Goal: Information Seeking & Learning: Find specific fact

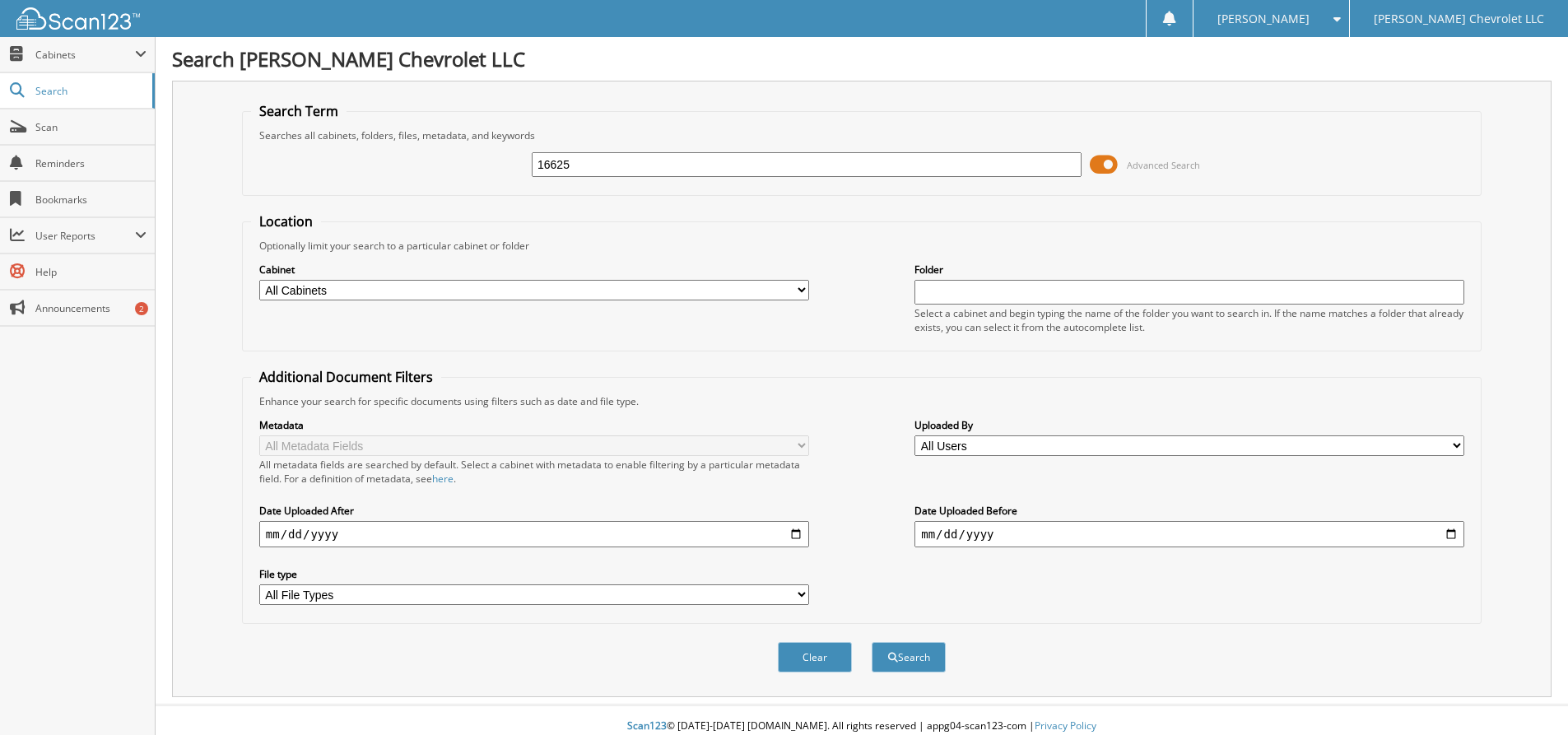
type input "16625"
click at [871, 642] on button "Search" at bounding box center [908, 657] width 74 height 30
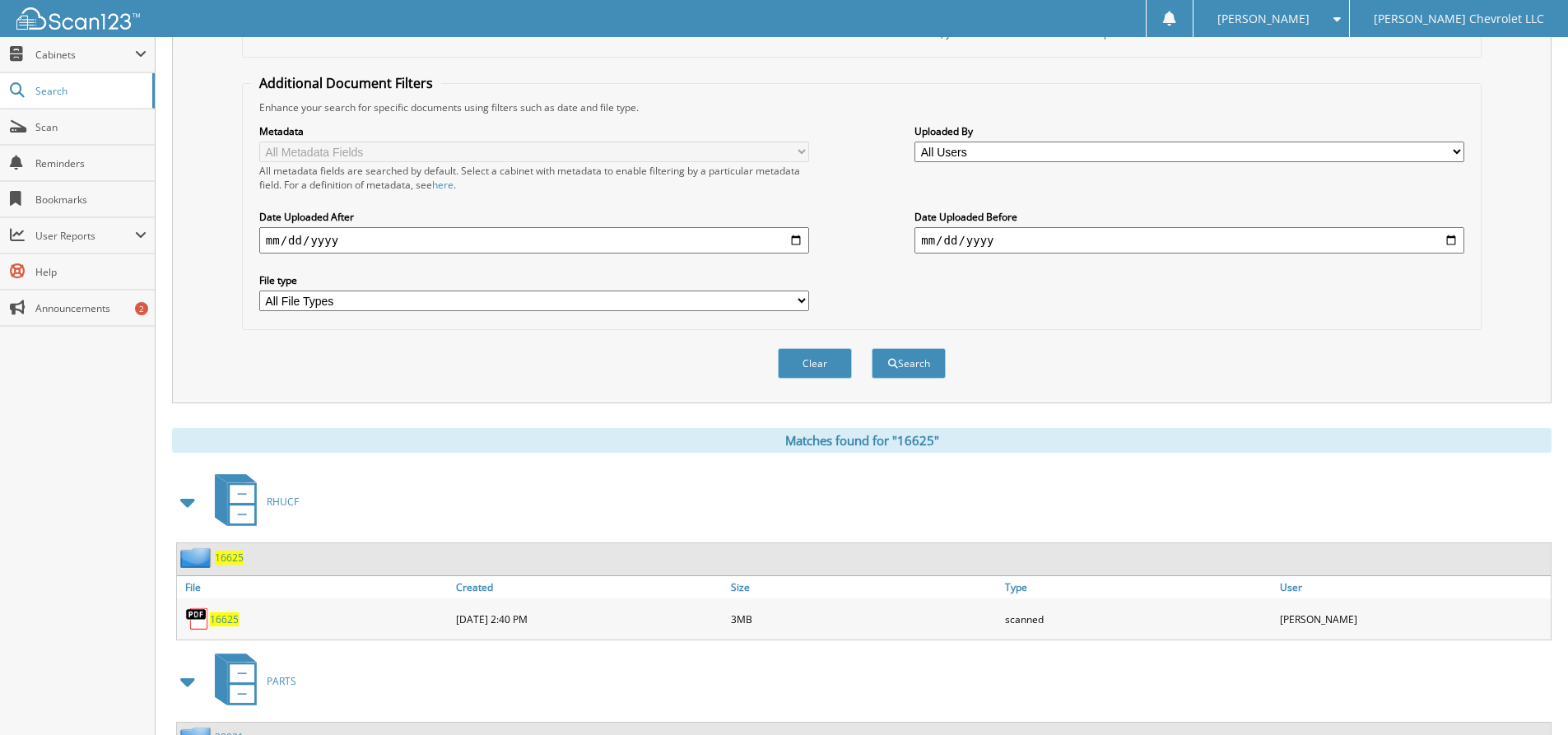
scroll to position [563, 0]
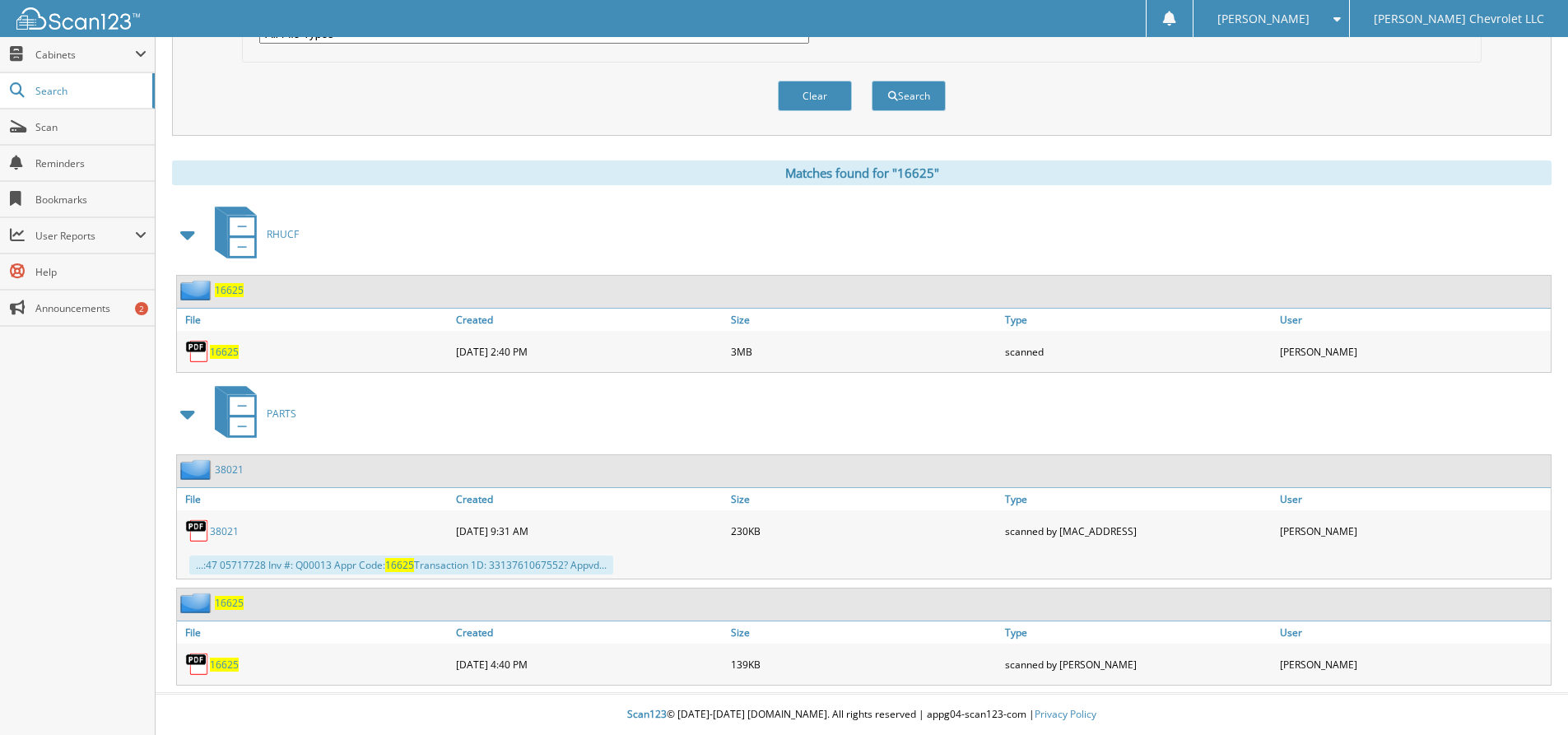
click at [229, 349] on span "16625" at bounding box center [224, 352] width 28 height 14
click at [229, 347] on span "16625" at bounding box center [224, 352] width 28 height 14
